Goal: Task Accomplishment & Management: Complete application form

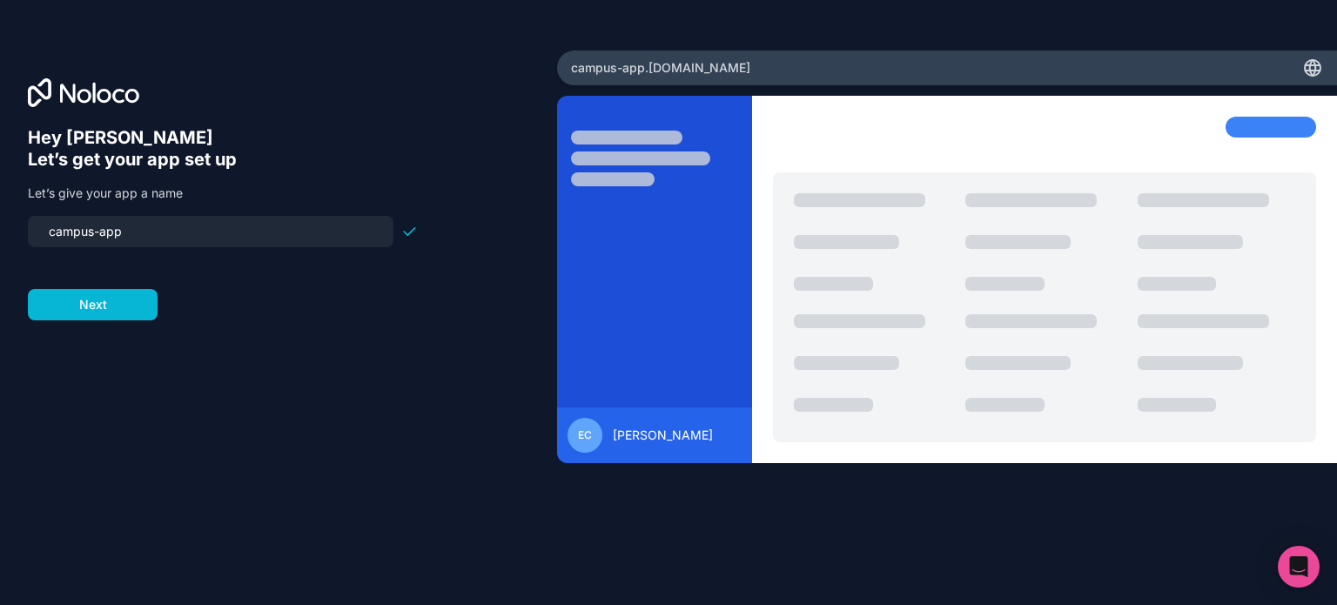
click at [203, 237] on input "campus-app" at bounding box center [210, 231] width 345 height 24
type input "sgrelle"
click at [116, 298] on button "Next" at bounding box center [93, 304] width 130 height 31
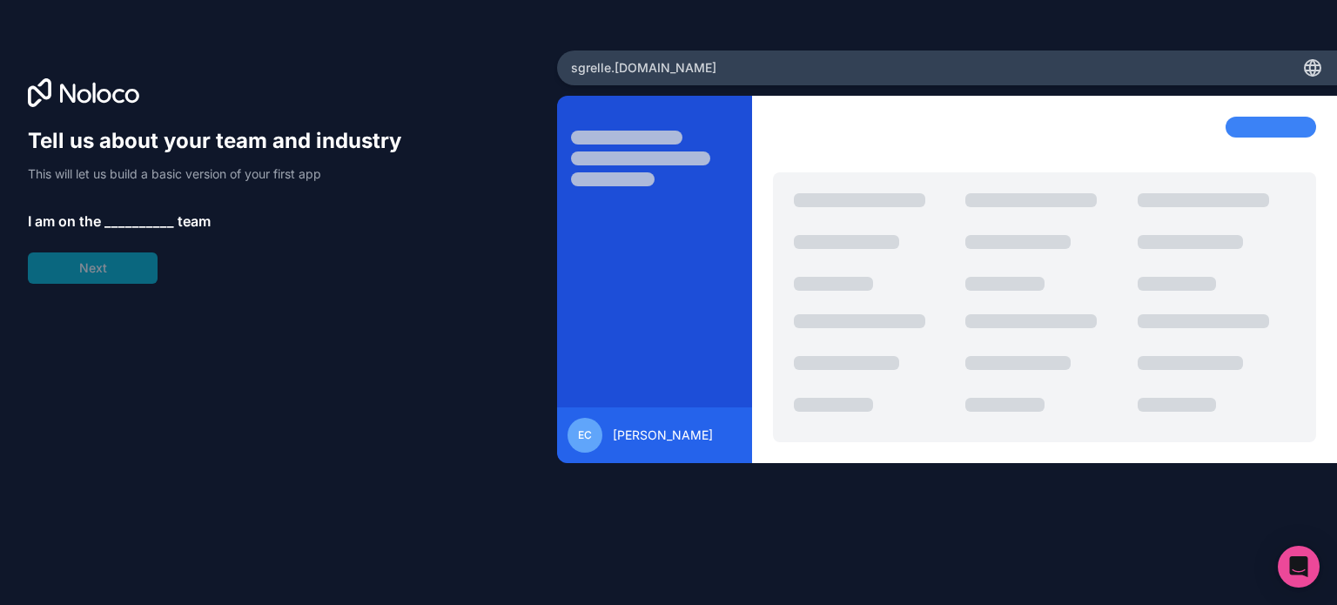
click at [117, 227] on span "__________" at bounding box center [139, 221] width 70 height 21
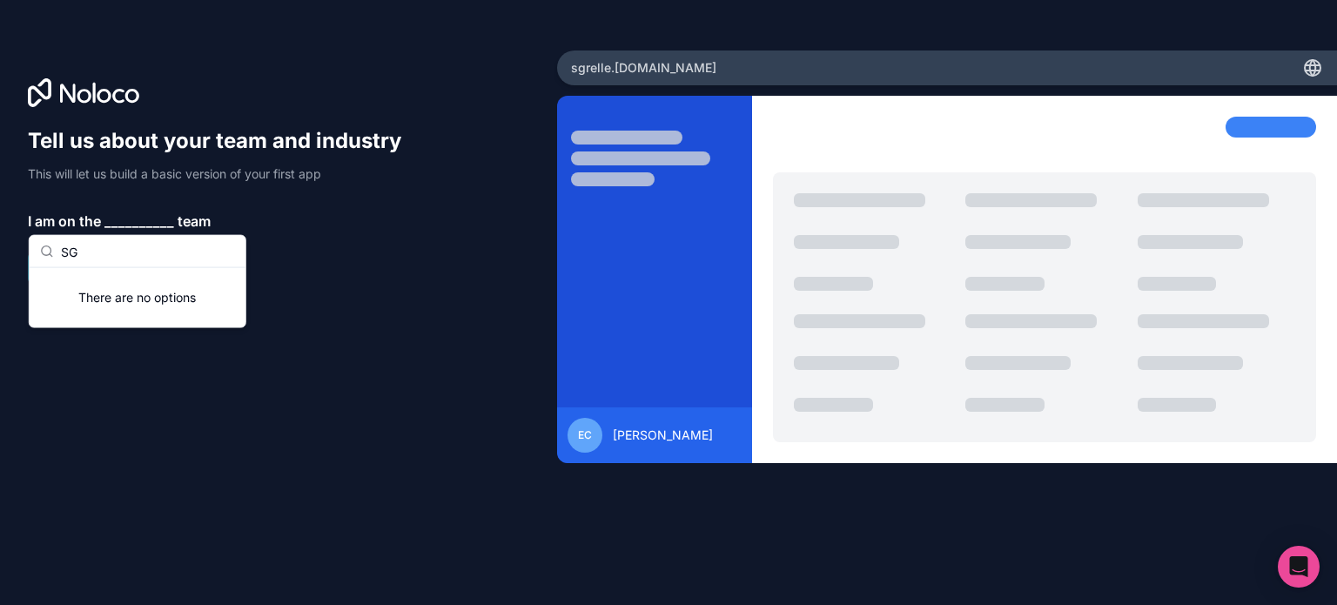
type input "S"
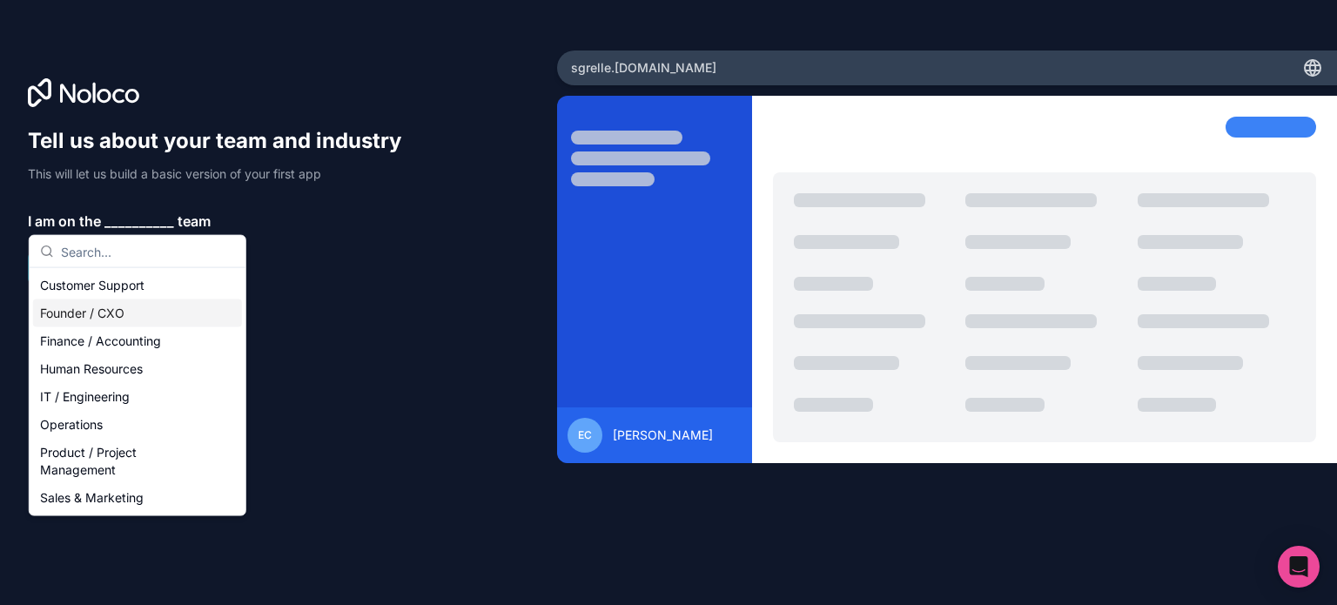
click at [95, 316] on div "Founder / CXO" at bounding box center [137, 313] width 209 height 28
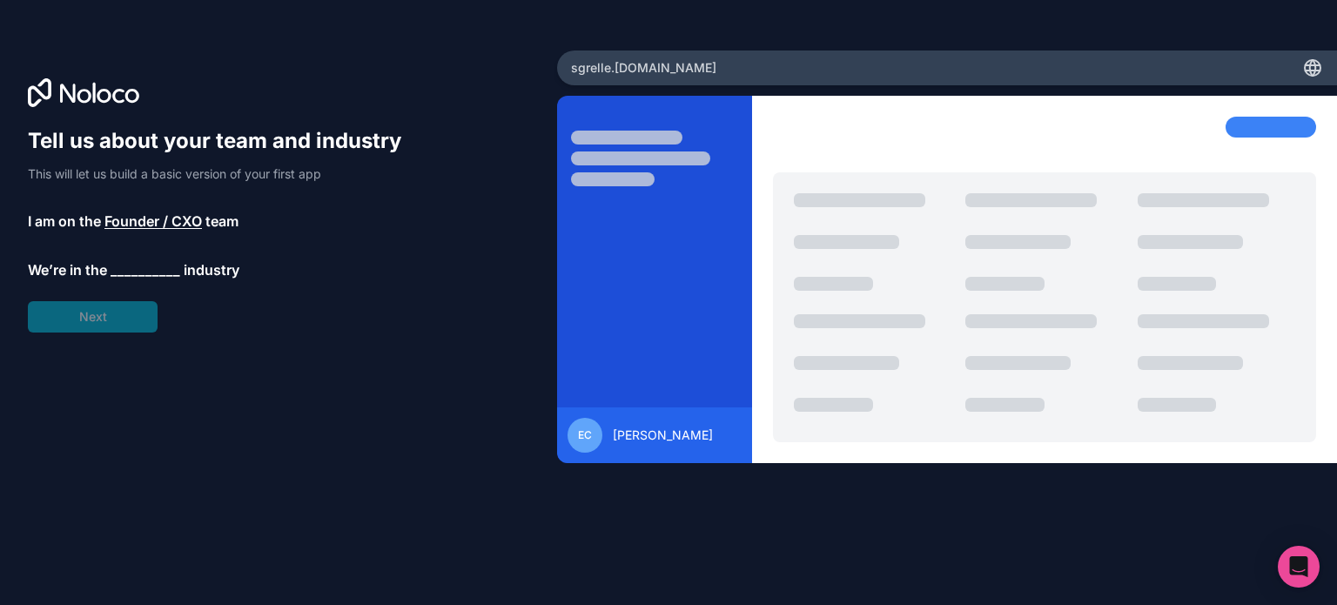
click at [127, 271] on span "__________" at bounding box center [146, 269] width 70 height 21
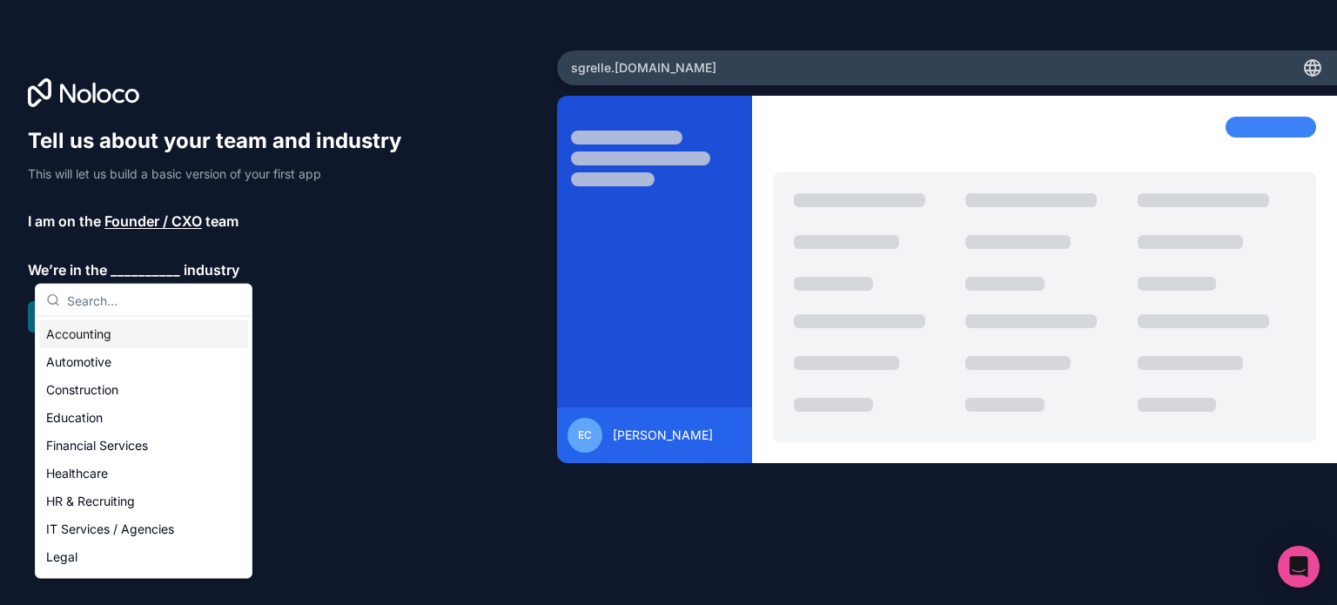
scroll to position [359, 0]
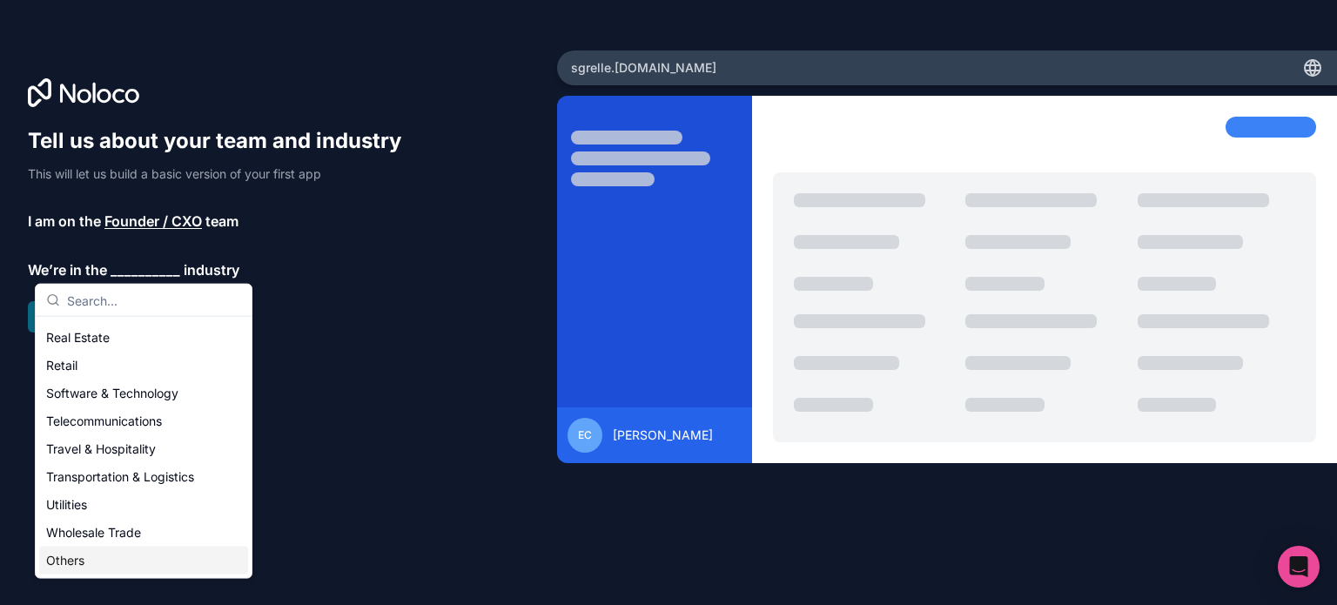
click at [87, 560] on div "Others" at bounding box center [143, 560] width 209 height 28
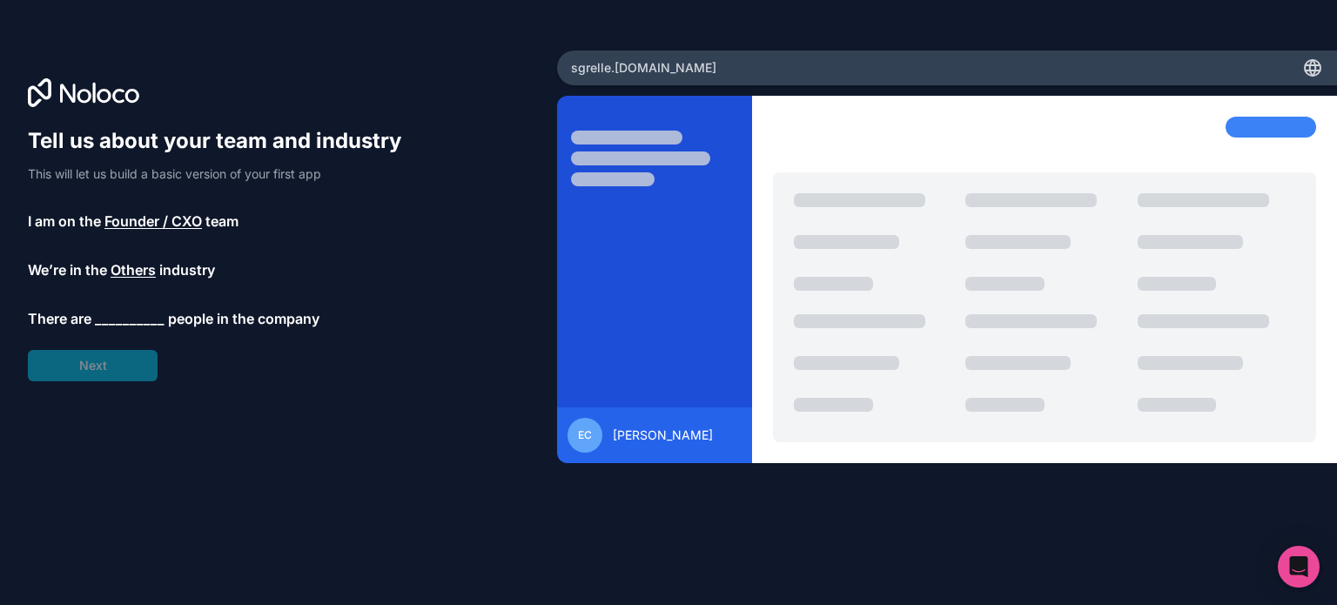
click at [120, 312] on span "__________" at bounding box center [130, 318] width 70 height 21
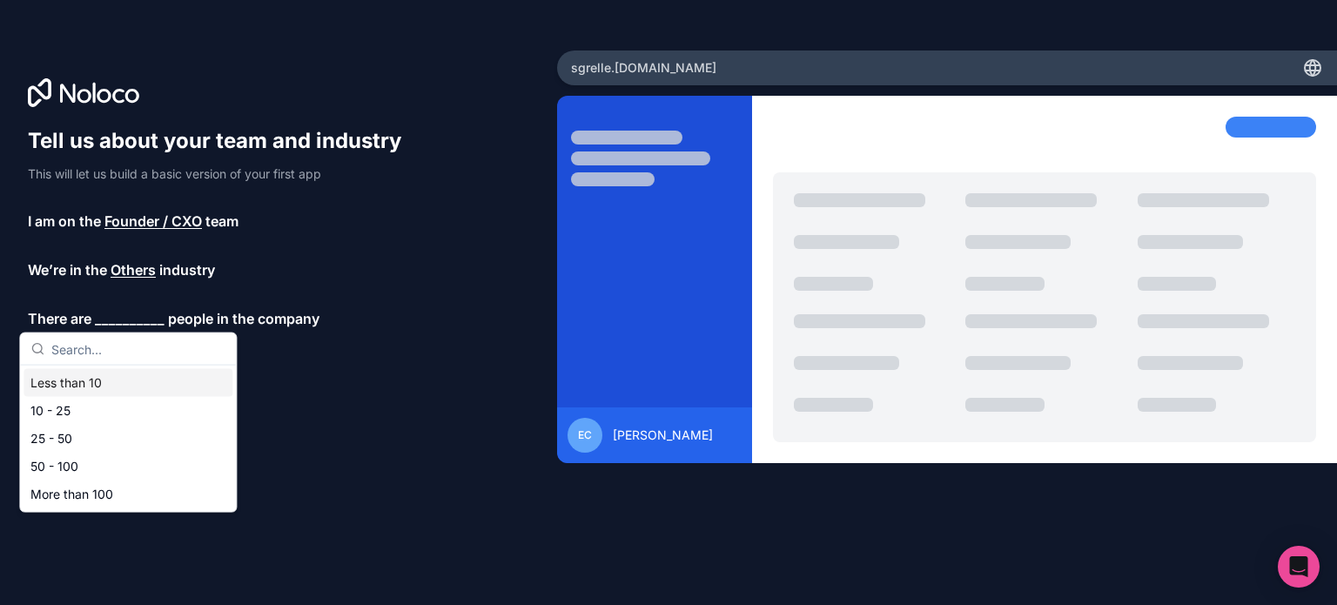
click at [85, 385] on div "Less than 10" at bounding box center [127, 383] width 209 height 28
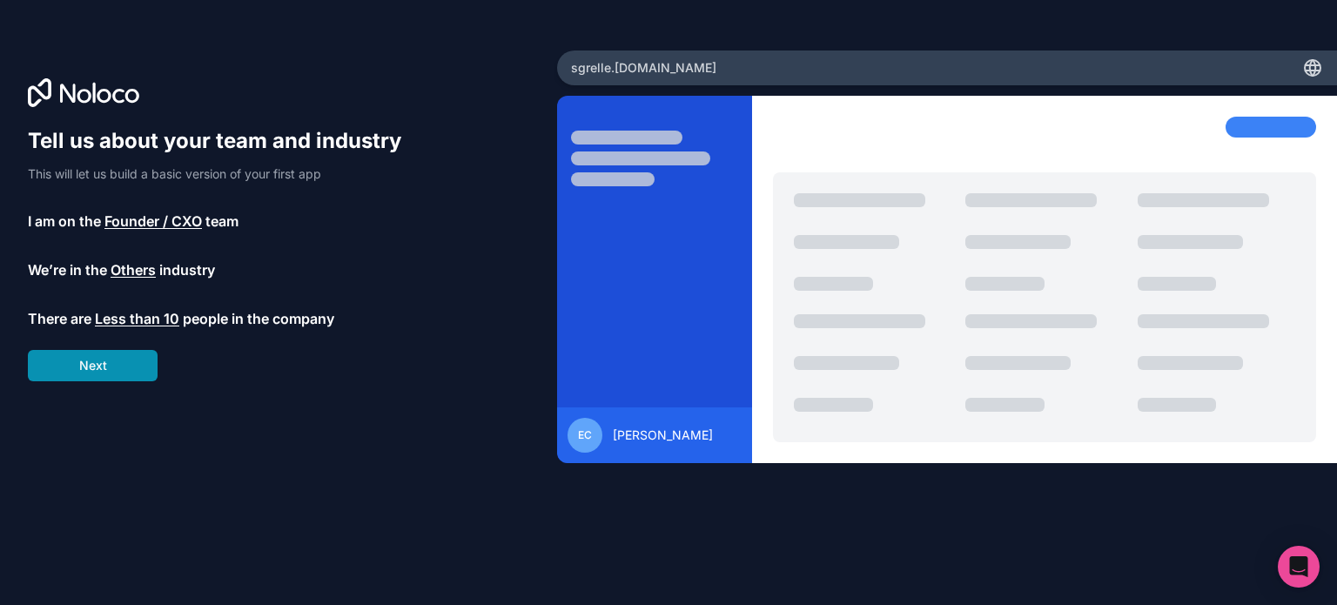
click at [105, 364] on button "Next" at bounding box center [93, 365] width 130 height 31
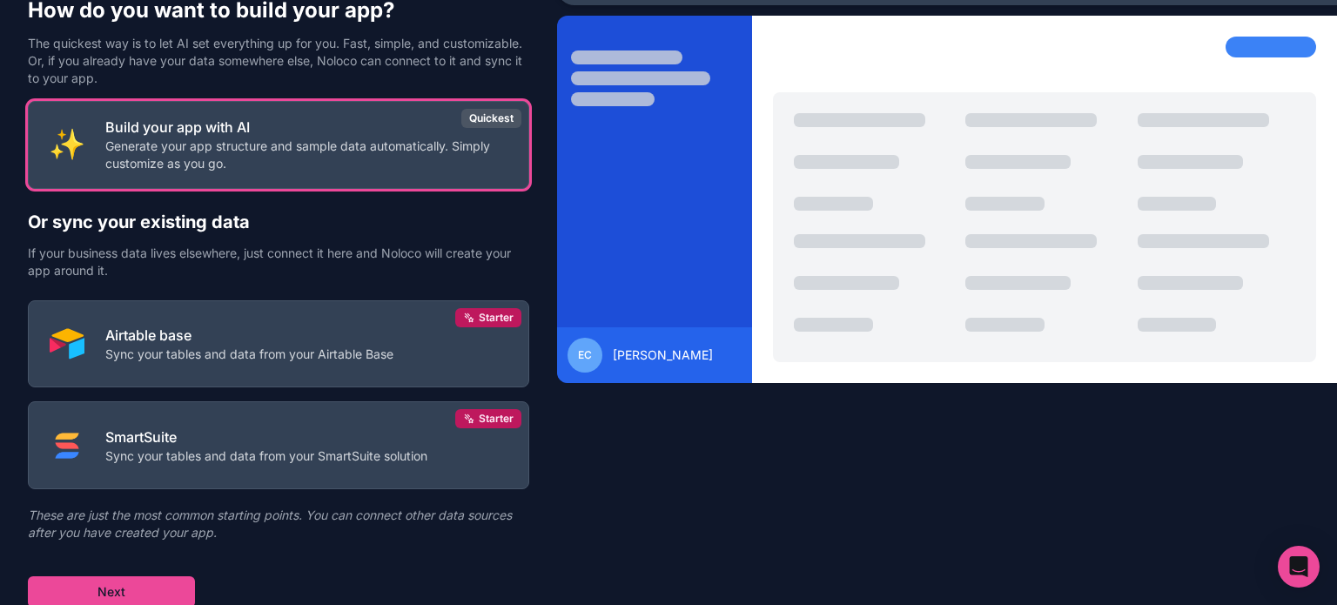
scroll to position [81, 0]
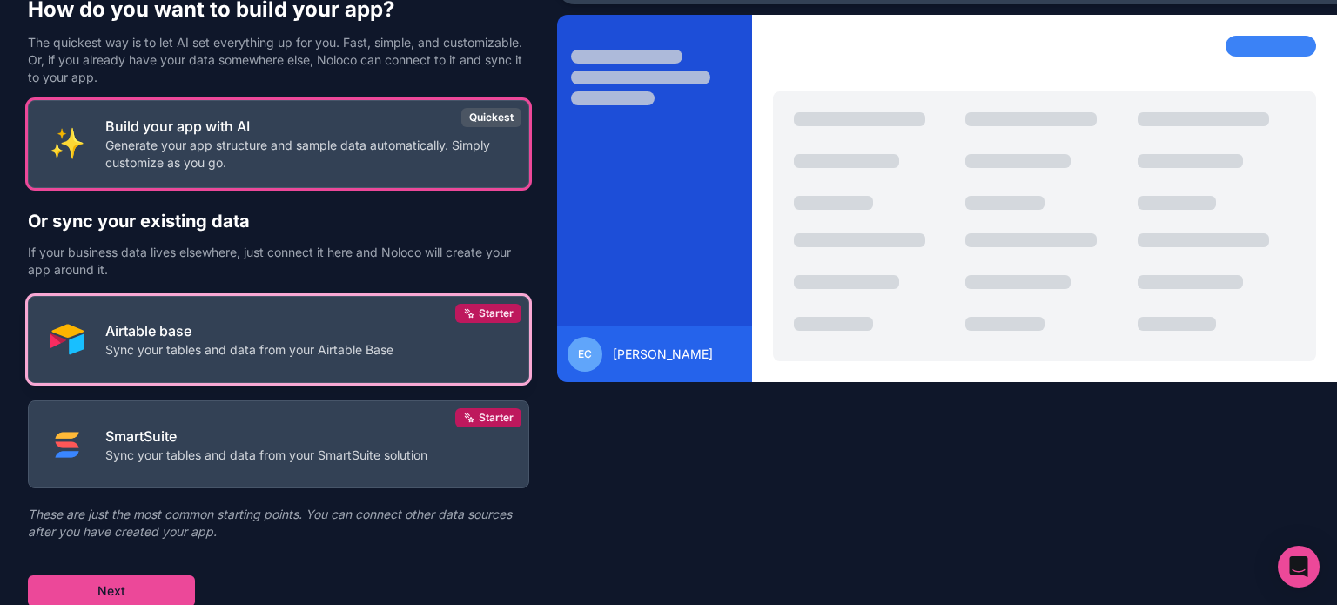
click at [349, 361] on button "Airtable base Sync your tables and data from your Airtable Base Starter" at bounding box center [278, 340] width 501 height 88
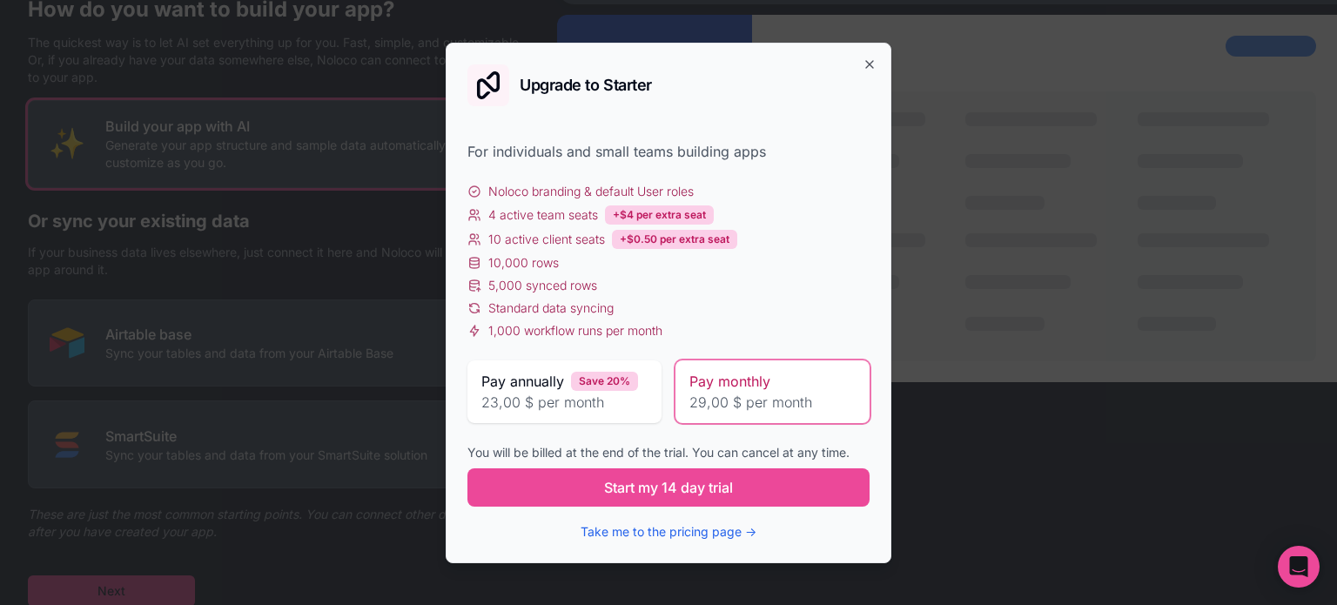
click at [861, 59] on div "Upgrade to Starter For individuals and small teams building apps Noloco brandin…" at bounding box center [669, 303] width 446 height 520
click at [863, 57] on icon "button" at bounding box center [869, 64] width 14 height 14
